Goal: Task Accomplishment & Management: Manage account settings

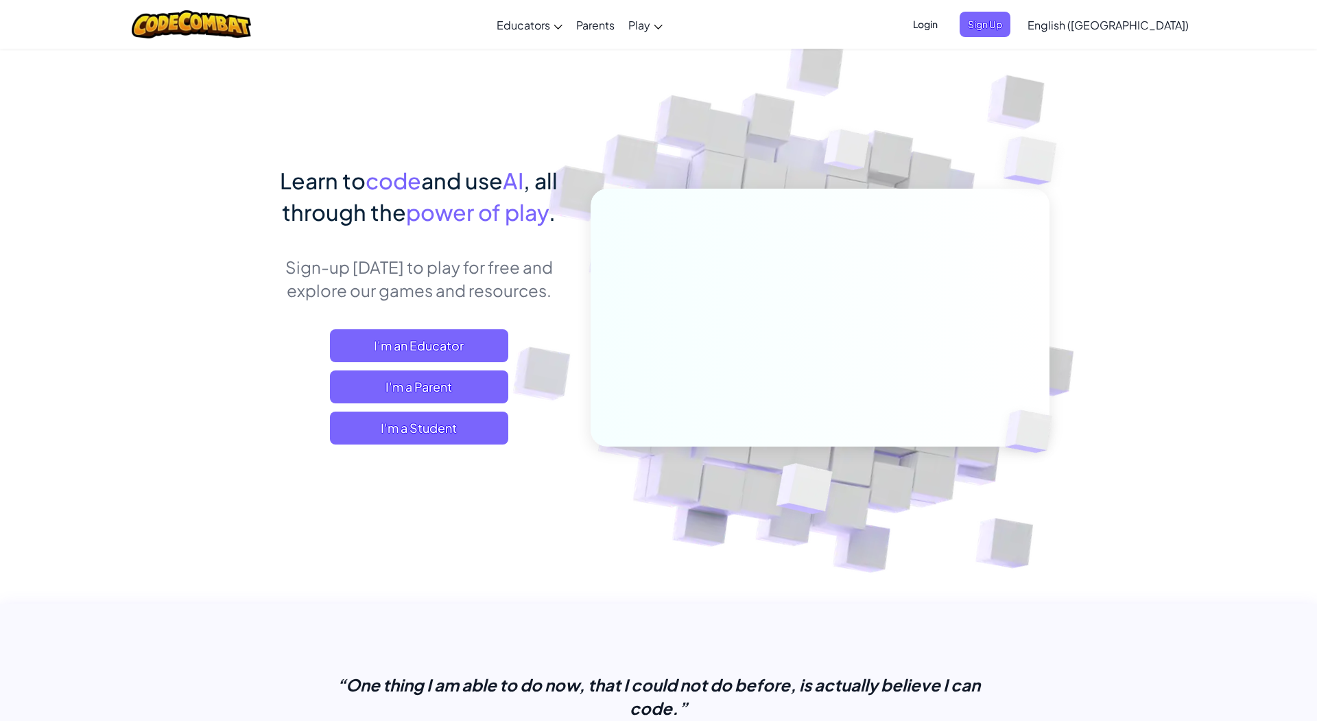
click at [946, 23] on span "Login" at bounding box center [925, 24] width 41 height 25
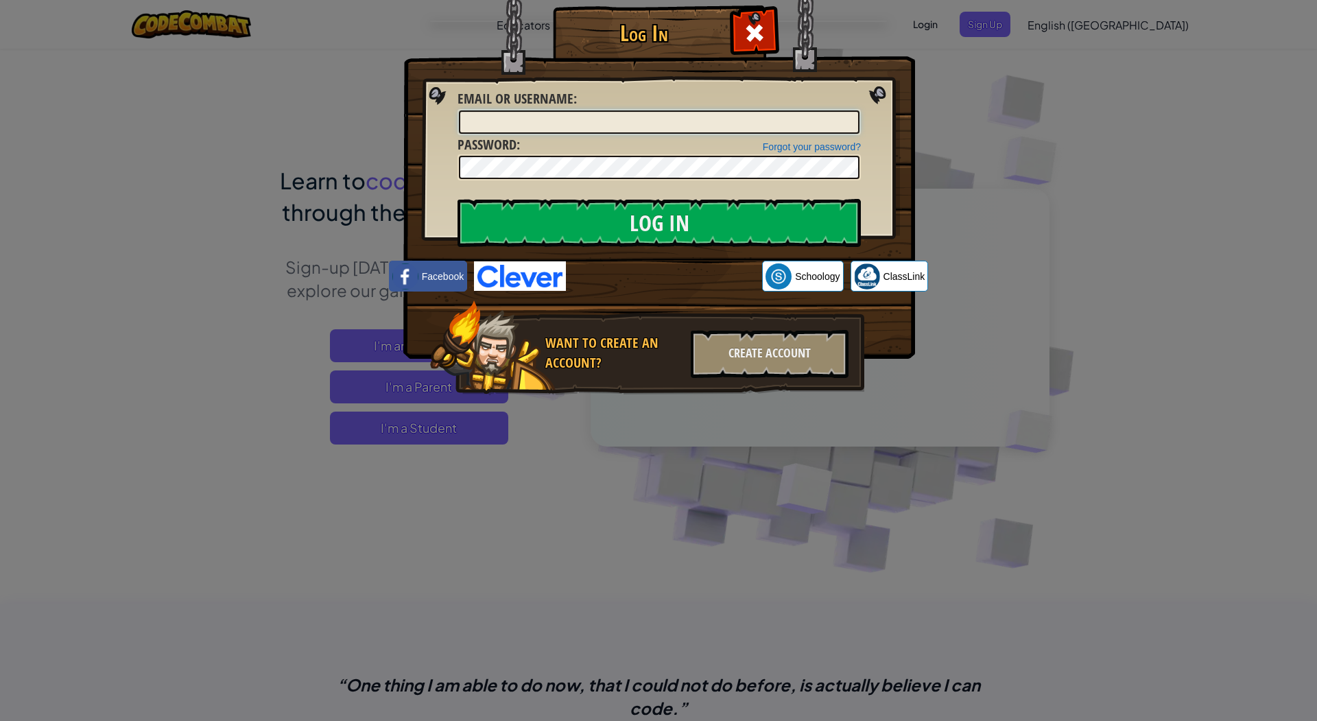
click at [551, 119] on input "Email or Username :" at bounding box center [659, 121] width 401 height 23
type input "[EMAIL_ADDRESS][DOMAIN_NAME]"
click at [457, 199] on input "Log In" at bounding box center [658, 223] width 403 height 48
click at [502, 215] on input "Log In" at bounding box center [658, 223] width 403 height 48
